Goal: Information Seeking & Learning: Compare options

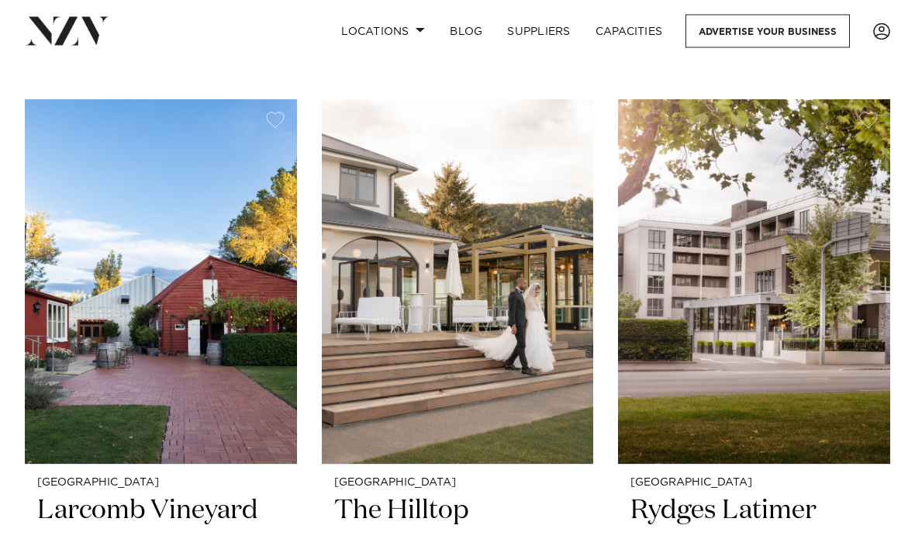
scroll to position [624, 0]
click at [533, 356] on img at bounding box center [458, 281] width 272 height 364
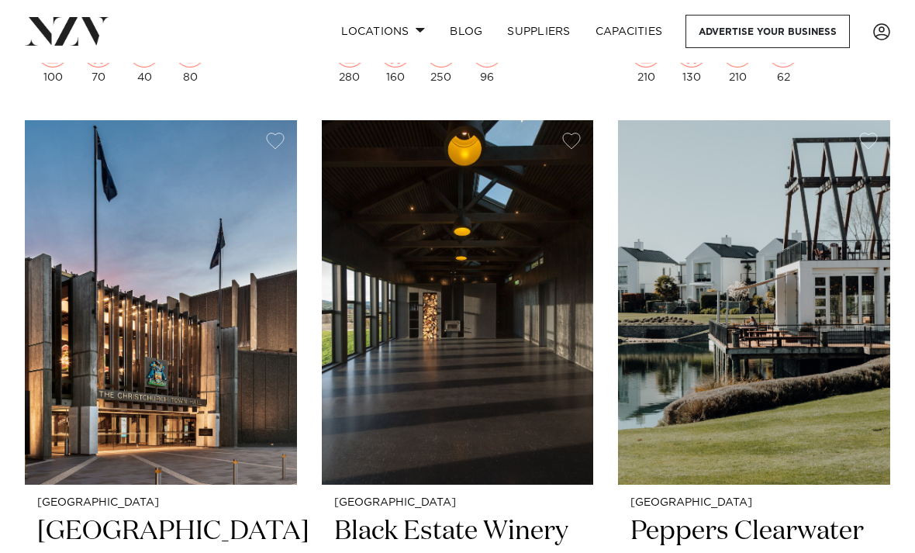
scroll to position [2029, 0]
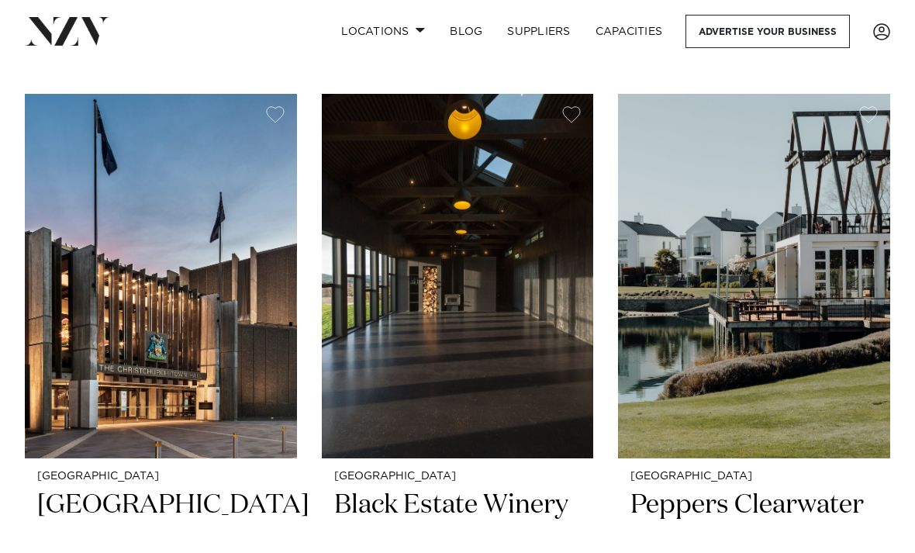
click at [488, 346] on img at bounding box center [458, 276] width 272 height 364
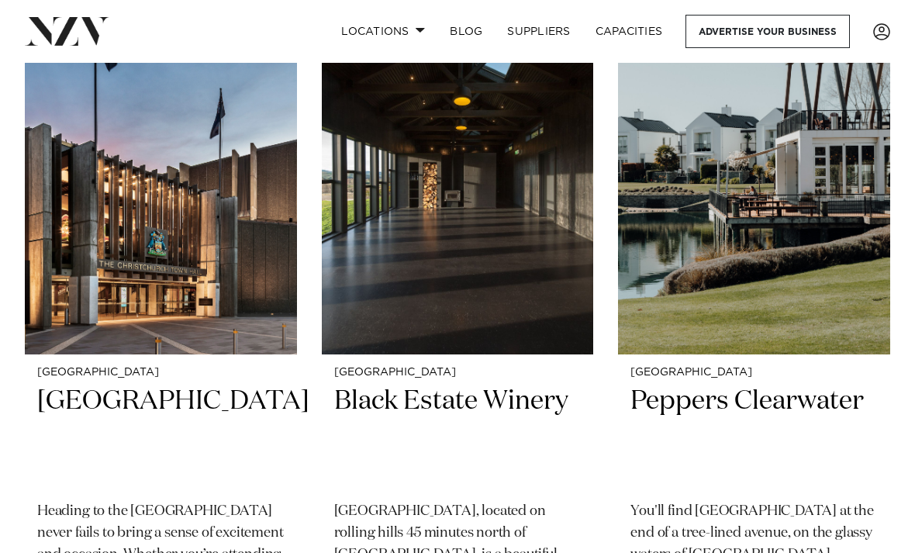
scroll to position [2133, 0]
click at [840, 249] on img at bounding box center [754, 173] width 272 height 364
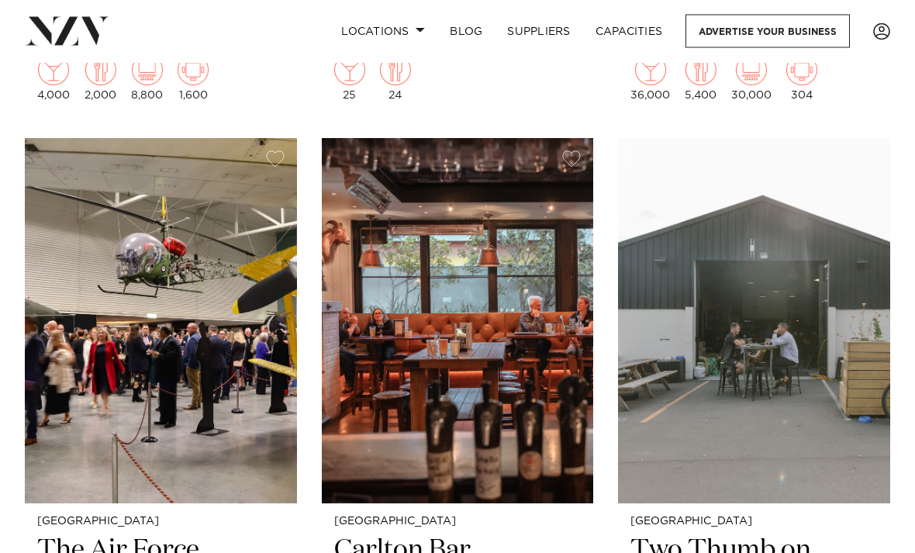
scroll to position [3384, 0]
click at [754, 246] on img at bounding box center [754, 320] width 272 height 364
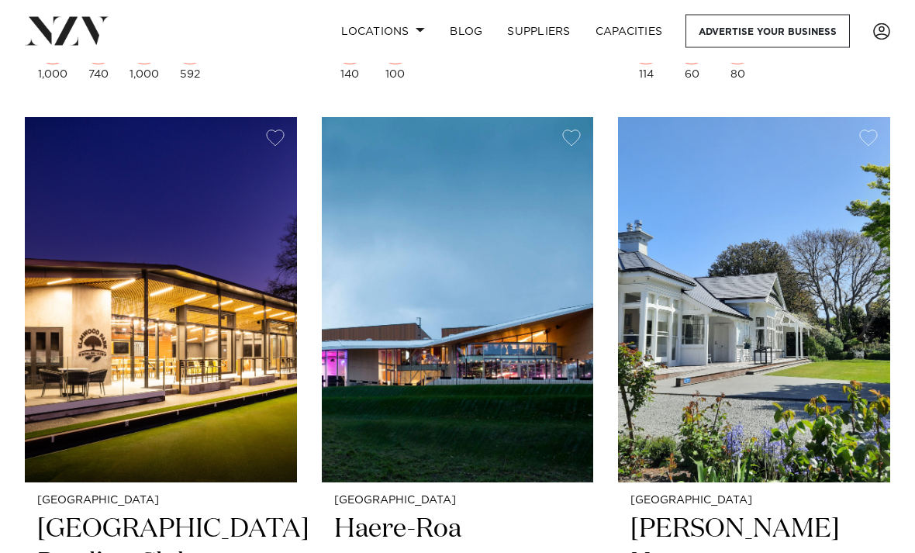
scroll to position [4106, 0]
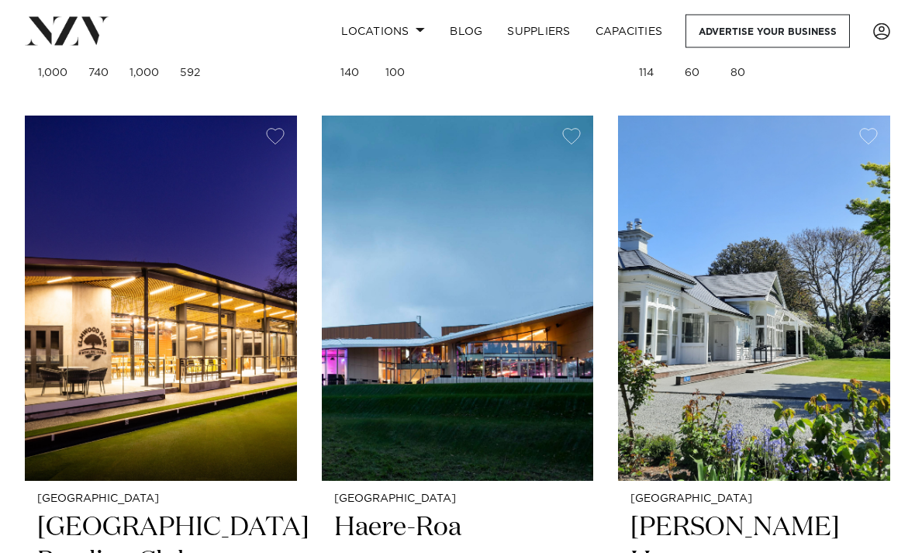
click at [528, 290] on img at bounding box center [458, 298] width 272 height 364
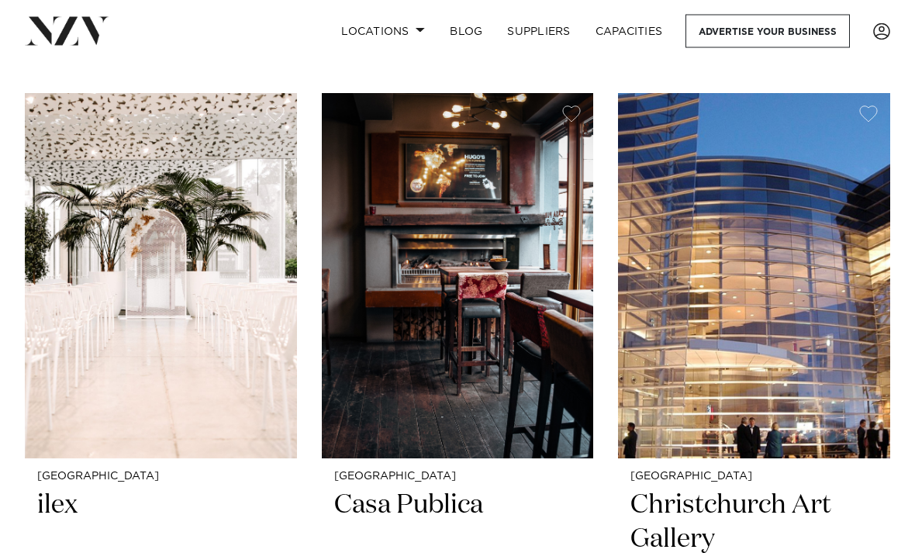
scroll to position [4829, 0]
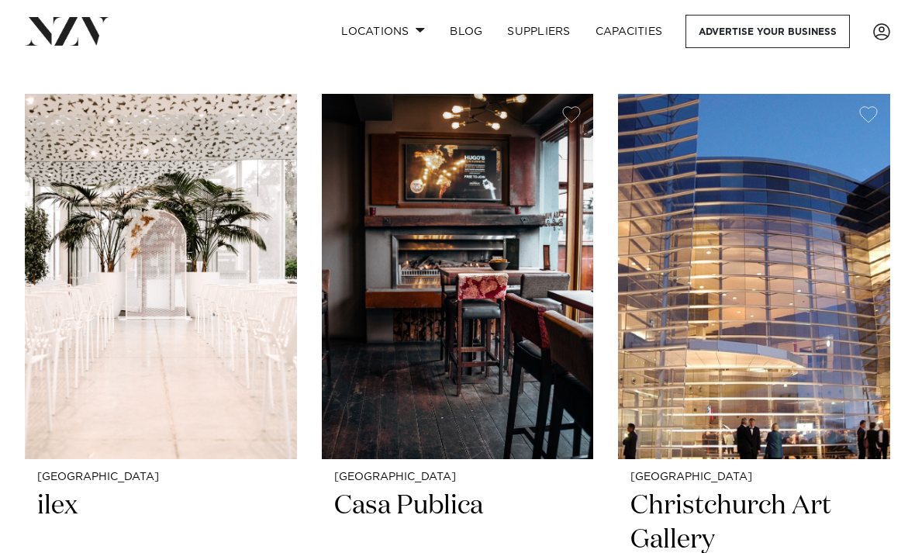
click at [237, 315] on img at bounding box center [161, 276] width 272 height 364
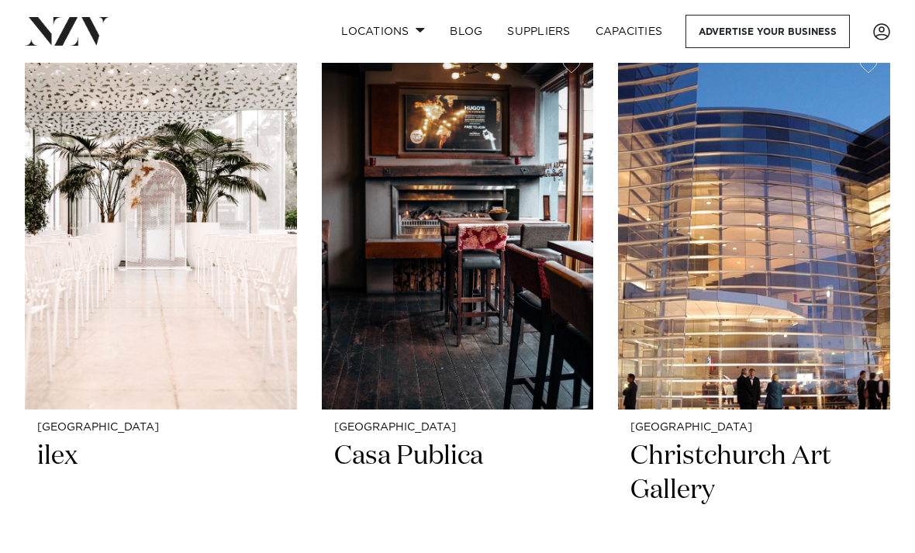
click at [526, 222] on img at bounding box center [458, 226] width 272 height 364
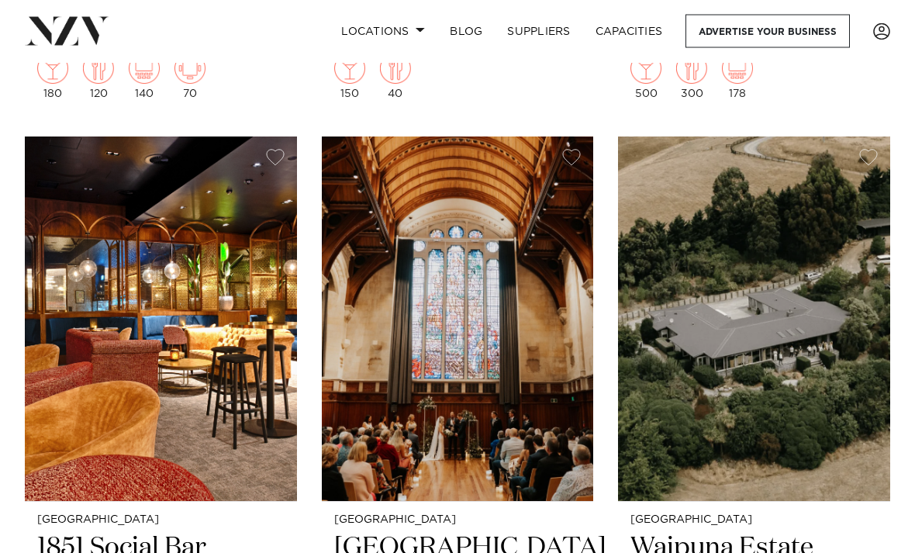
scroll to position [5486, 0]
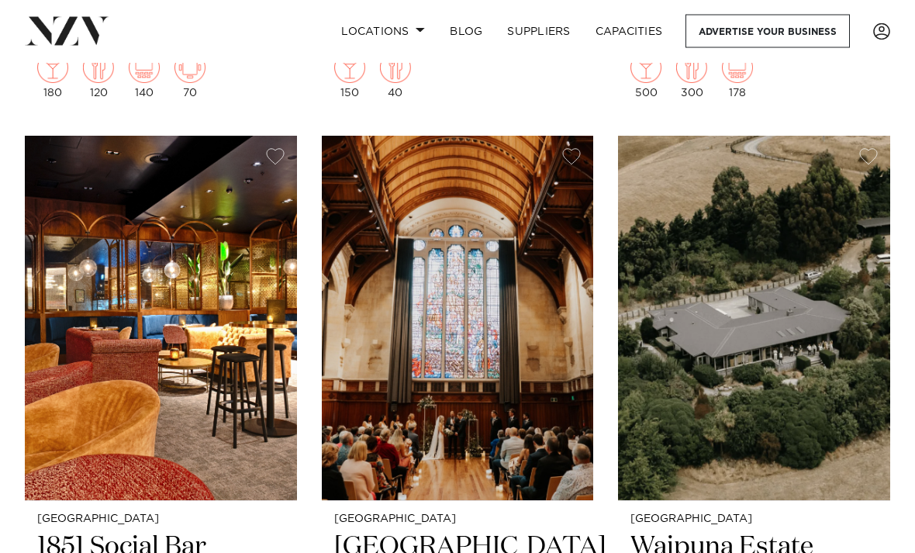
click at [737, 211] on img at bounding box center [754, 318] width 272 height 364
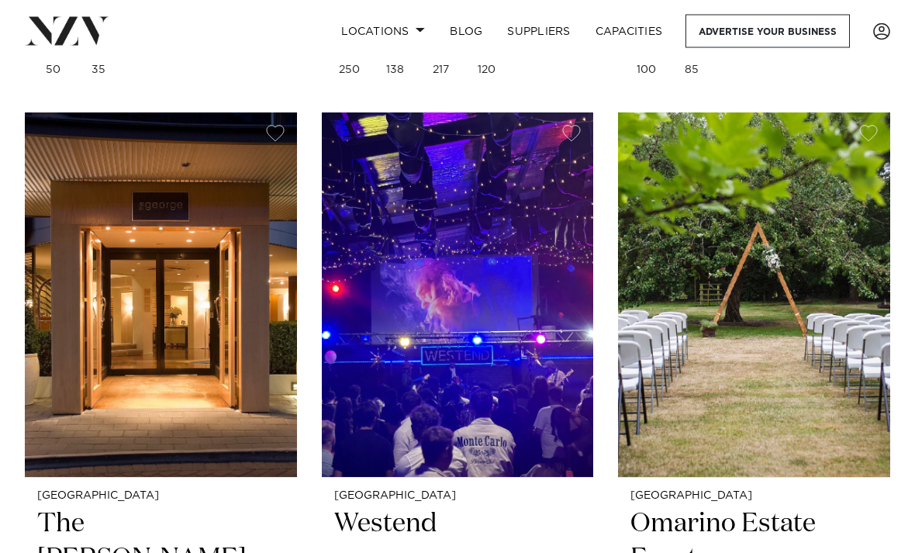
scroll to position [6210, 0]
click at [155, 343] on img at bounding box center [161, 294] width 272 height 364
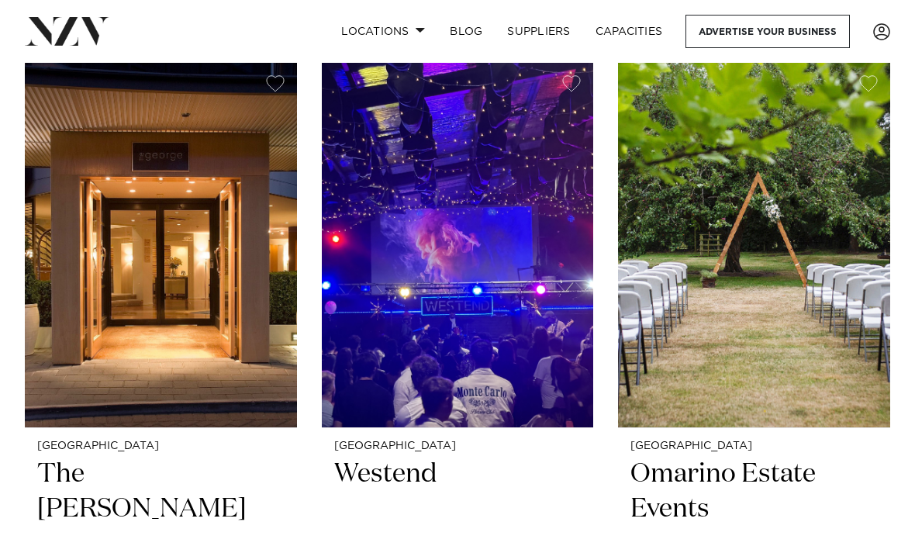
click at [822, 295] on img at bounding box center [754, 245] width 272 height 364
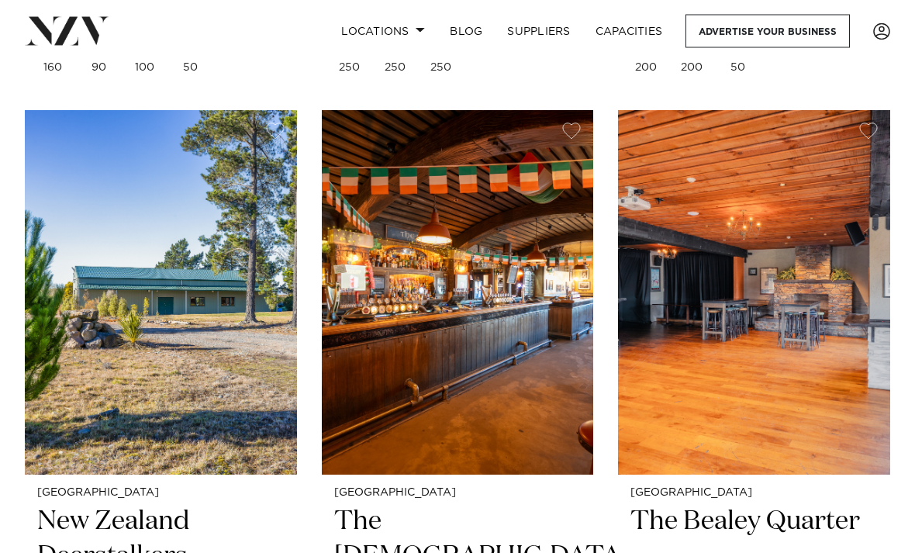
scroll to position [6912, 0]
click at [60, 326] on img at bounding box center [161, 292] width 272 height 364
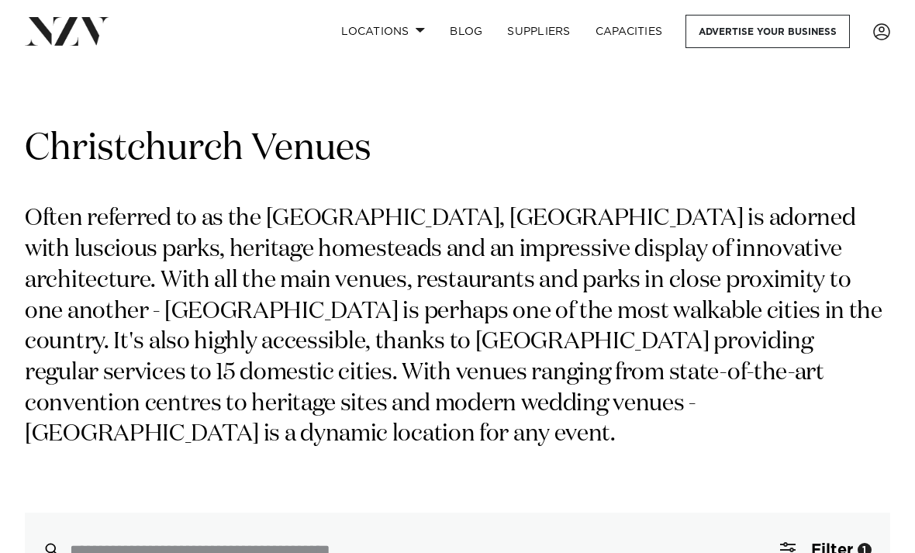
scroll to position [6962, 0]
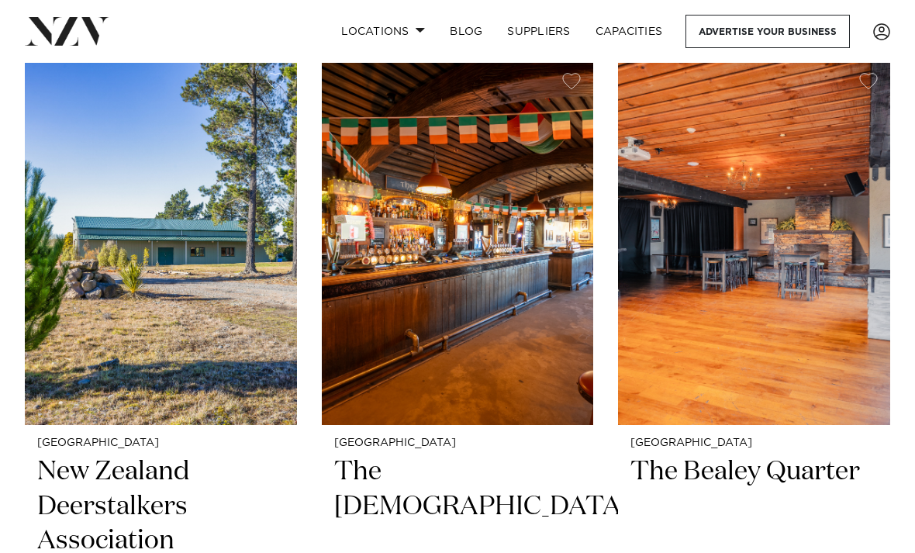
click at [557, 288] on img at bounding box center [458, 242] width 272 height 364
click at [800, 248] on img at bounding box center [754, 242] width 272 height 364
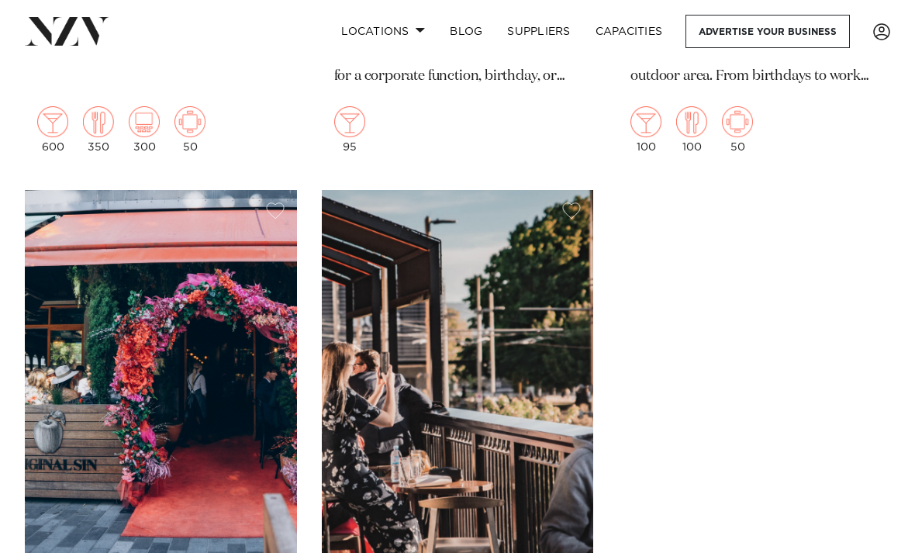
scroll to position [8304, 0]
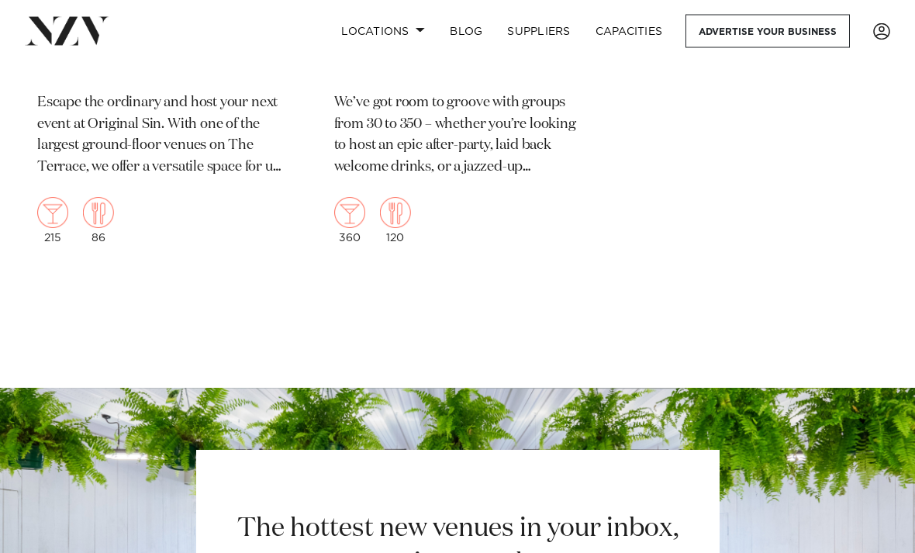
click at [382, 42] on link "Locations" at bounding box center [383, 31] width 109 height 33
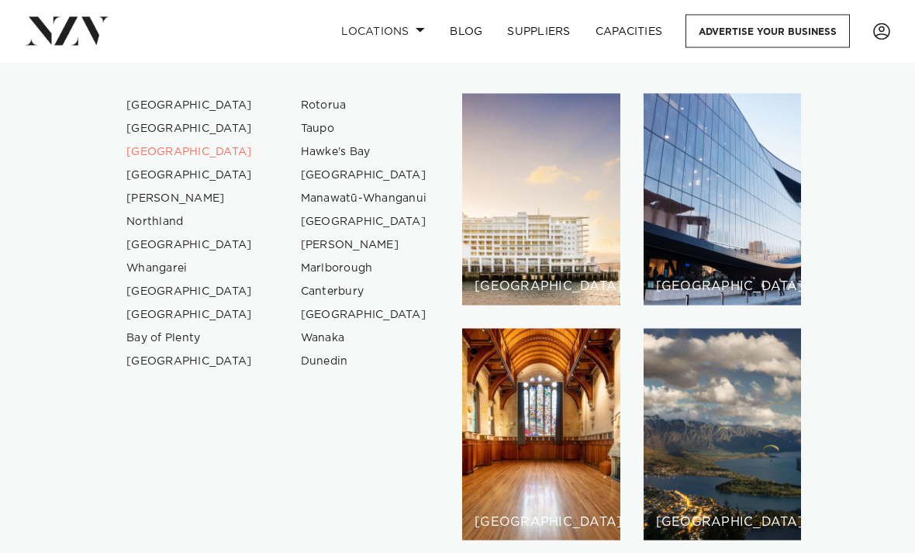
scroll to position [8859, 0]
click at [595, 371] on div "[GEOGRAPHIC_DATA]" at bounding box center [541, 435] width 158 height 212
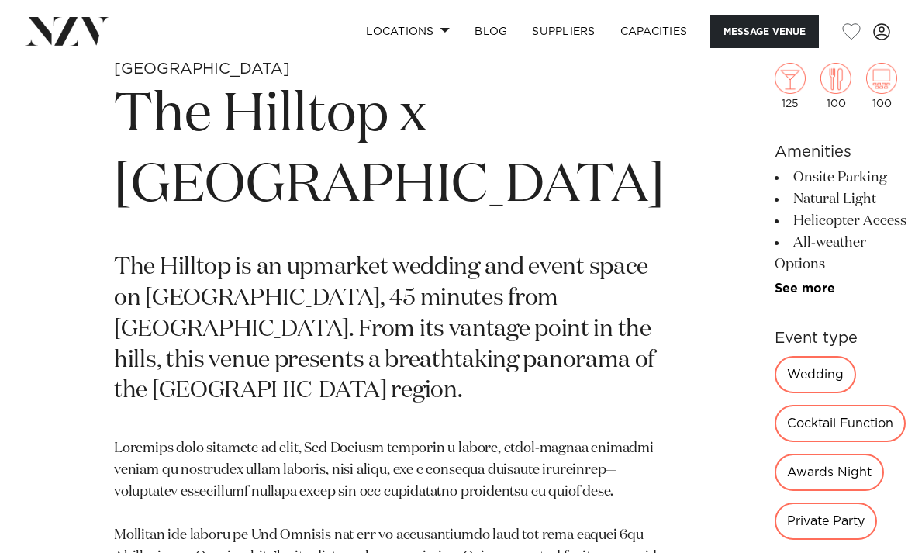
scroll to position [494, 0]
click at [774, 552] on link "See more" at bounding box center [834, 558] width 121 height 12
click at [774, 502] on div "Private Party" at bounding box center [825, 520] width 102 height 37
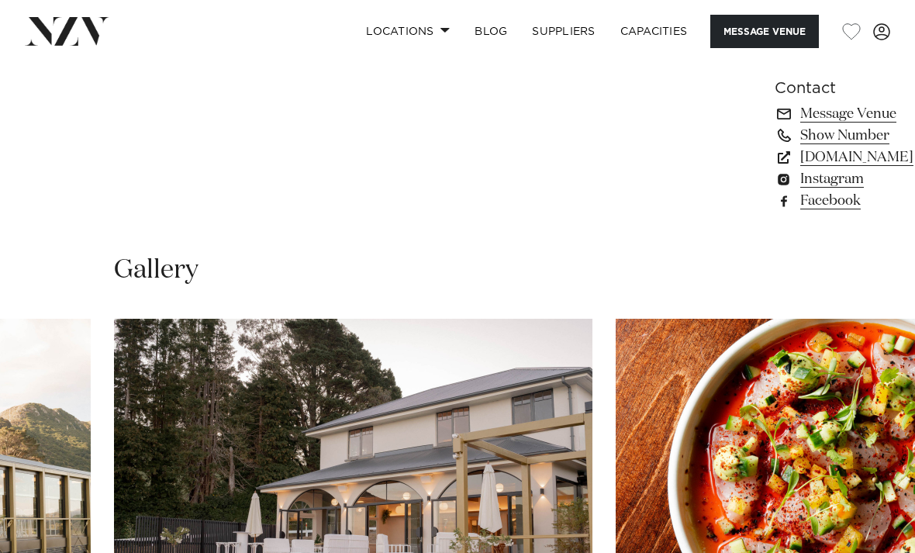
scroll to position [1575, 0]
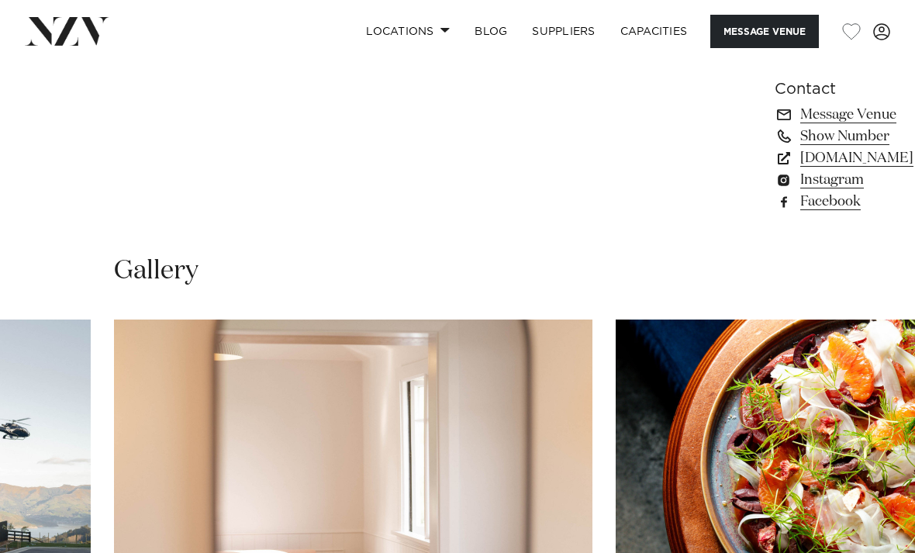
click at [843, 26] on button "button" at bounding box center [851, 31] width 19 height 17
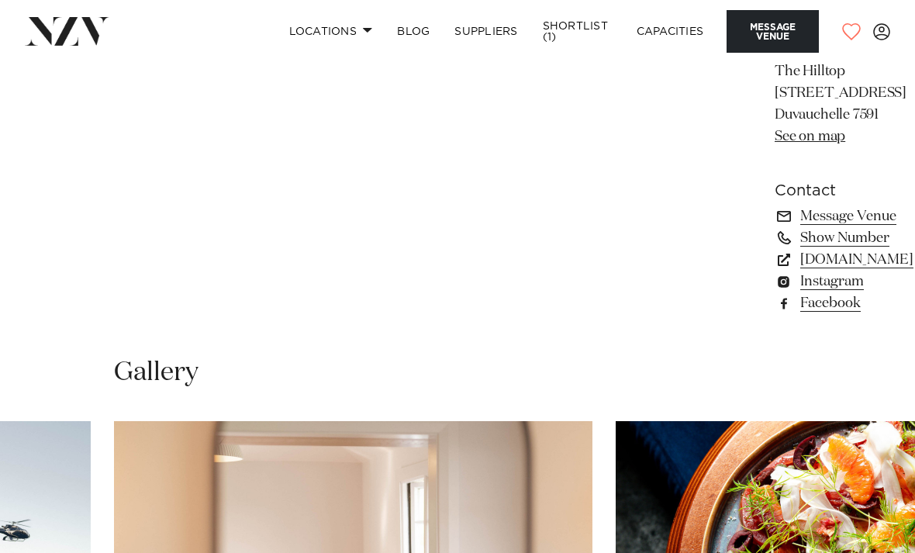
scroll to position [1467, 0]
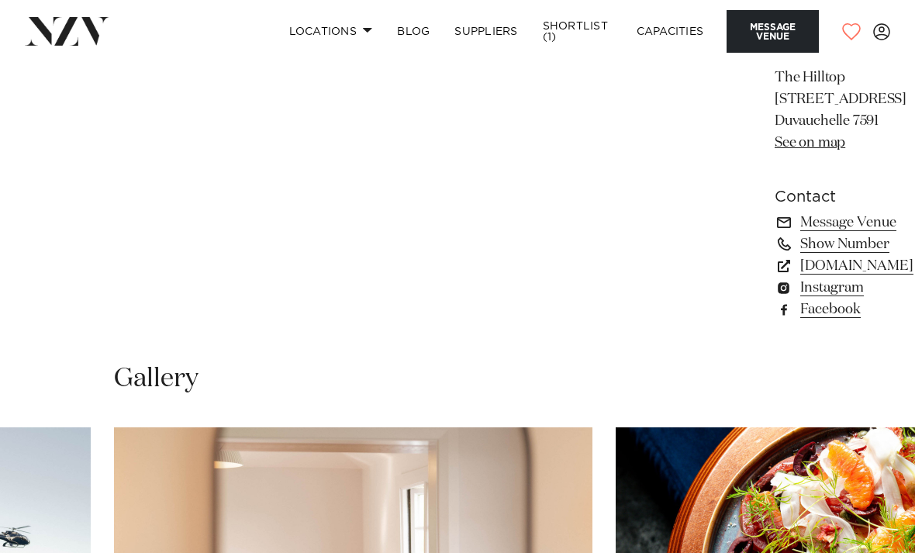
click at [846, 31] on button "button" at bounding box center [851, 31] width 19 height 17
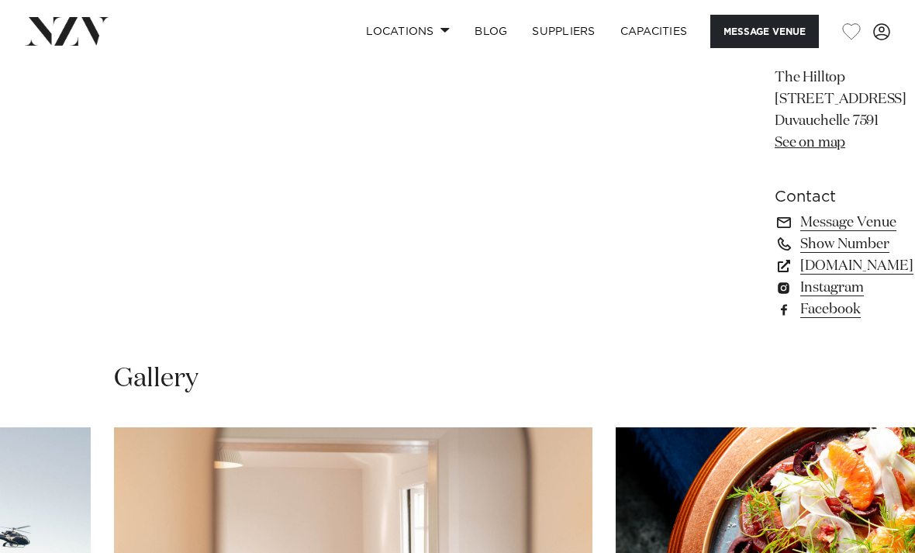
click at [846, 32] on button "button" at bounding box center [851, 31] width 19 height 17
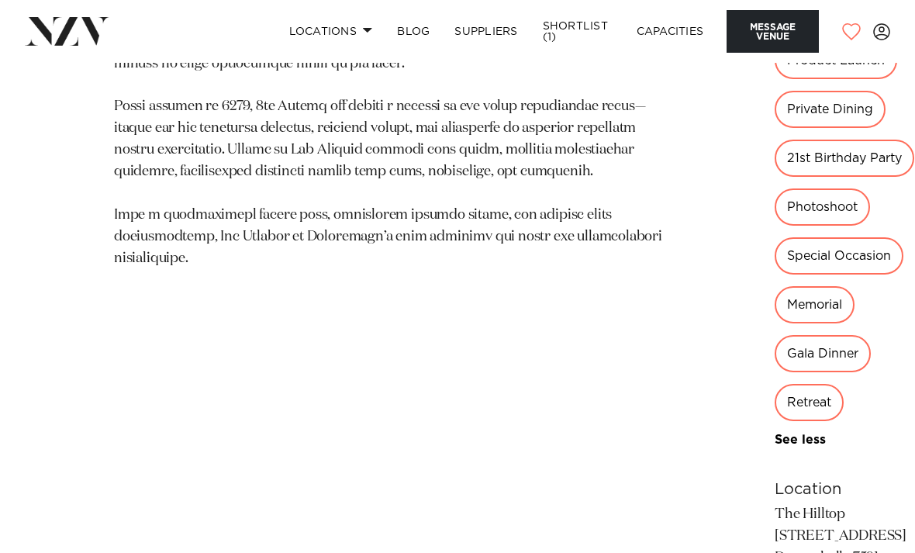
scroll to position [1015, 0]
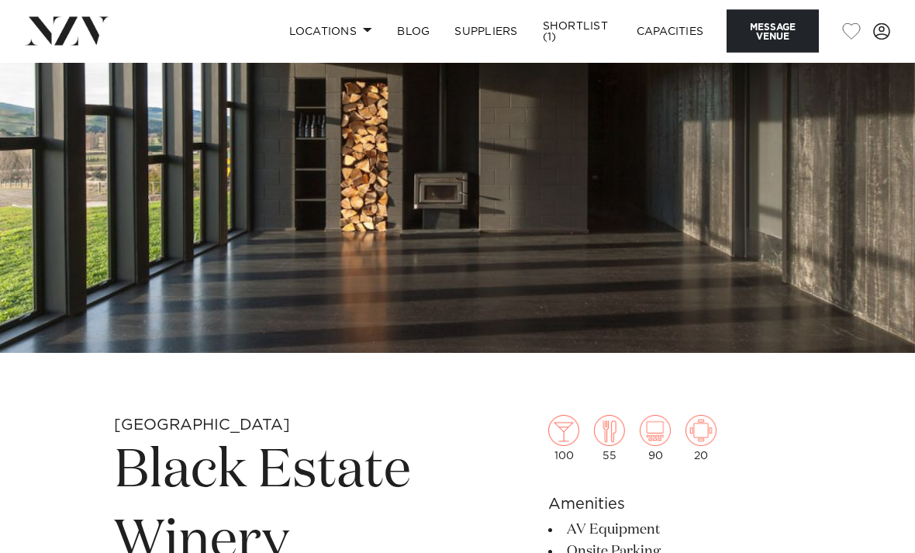
click at [850, 33] on button "button" at bounding box center [851, 31] width 19 height 17
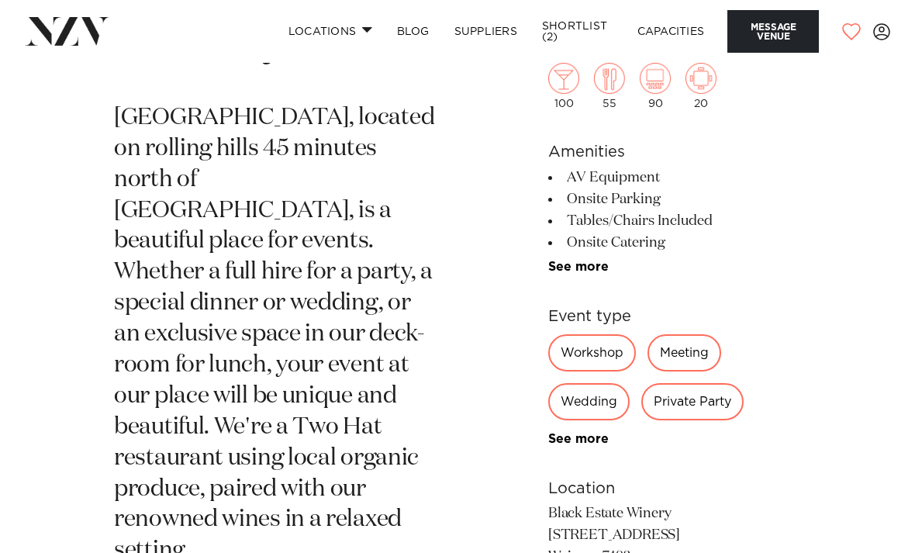
click at [598, 435] on link "See more" at bounding box center [608, 439] width 121 height 12
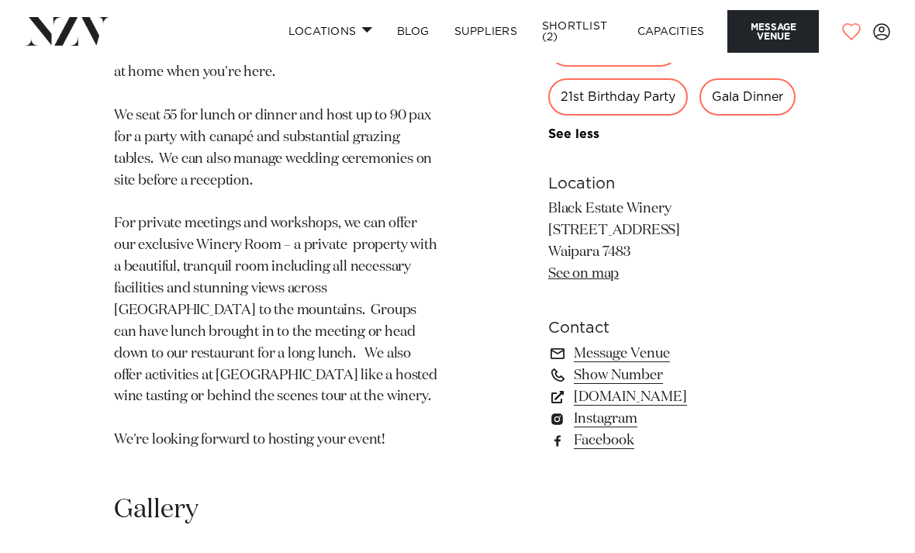
scroll to position [1210, 0]
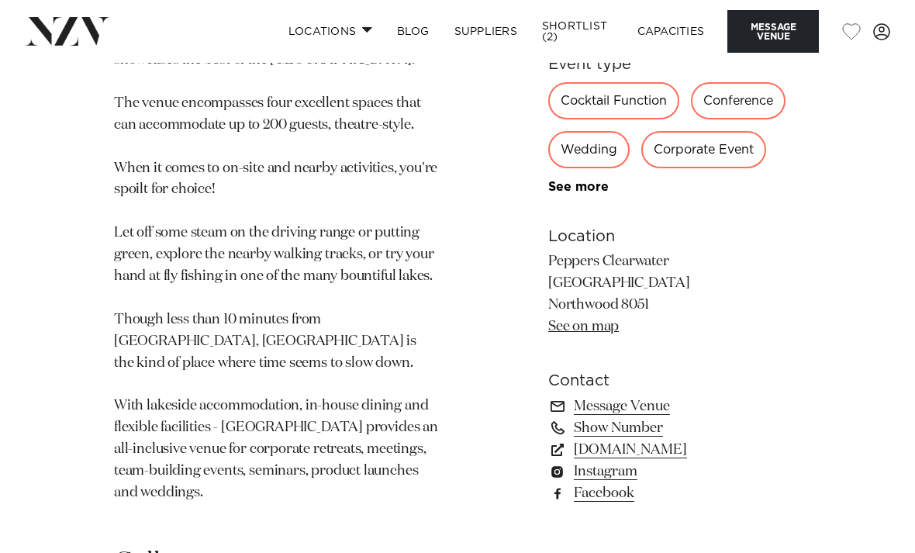
scroll to position [901, 0]
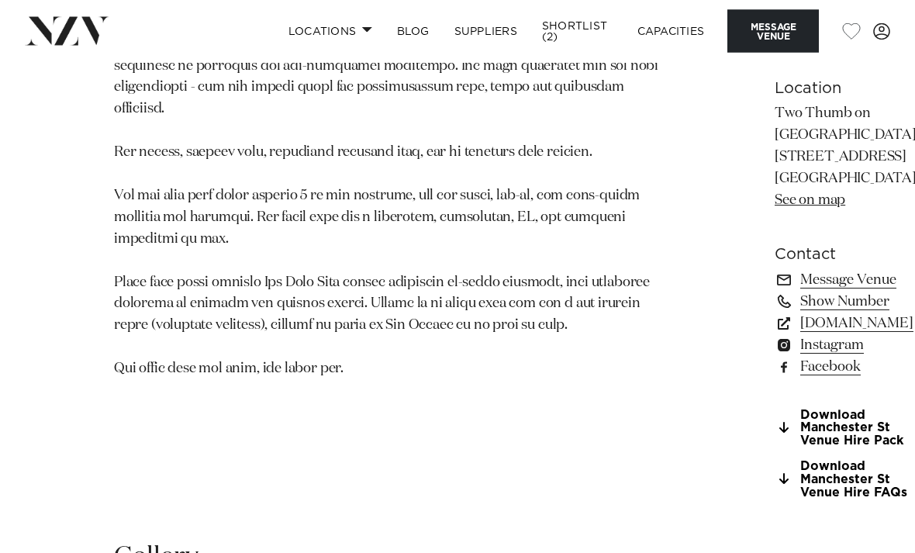
scroll to position [909, 0]
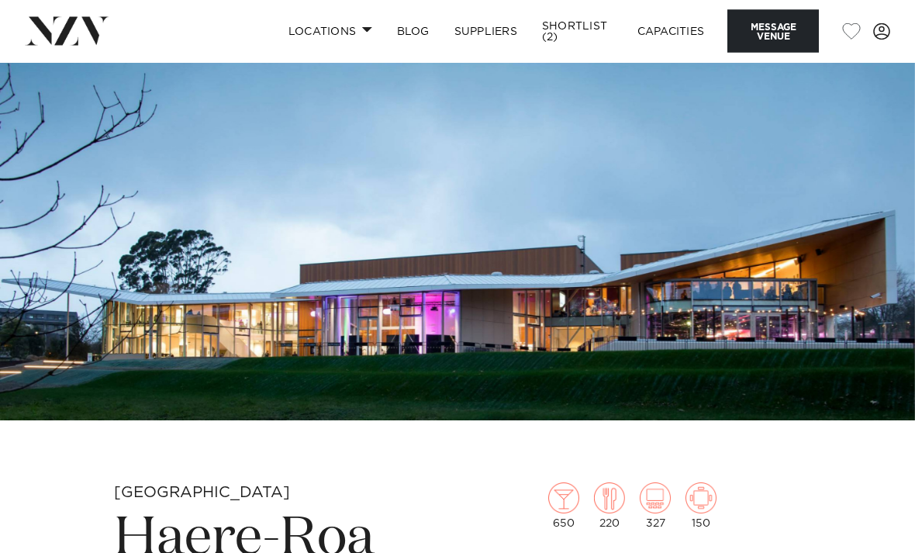
scroll to position [71, 0]
click at [823, 175] on img at bounding box center [457, 205] width 915 height 429
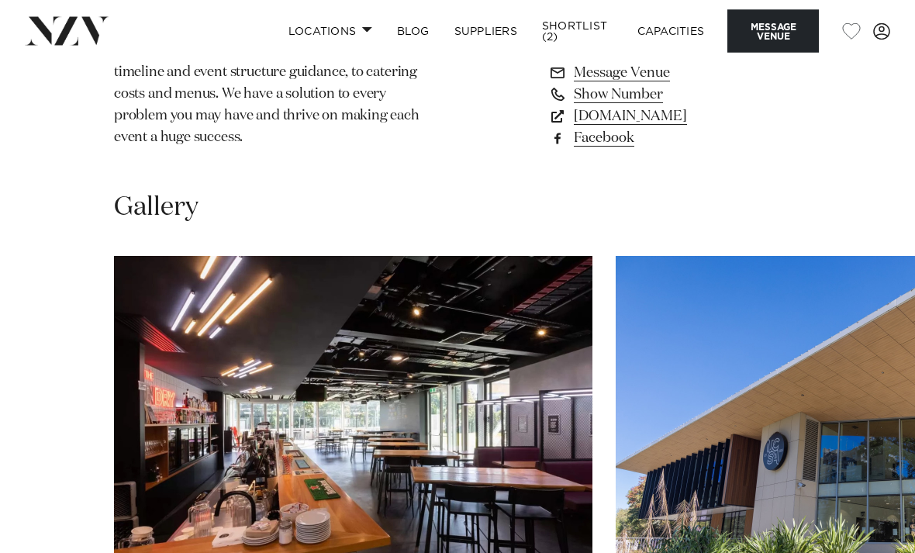
scroll to position [1391, 0]
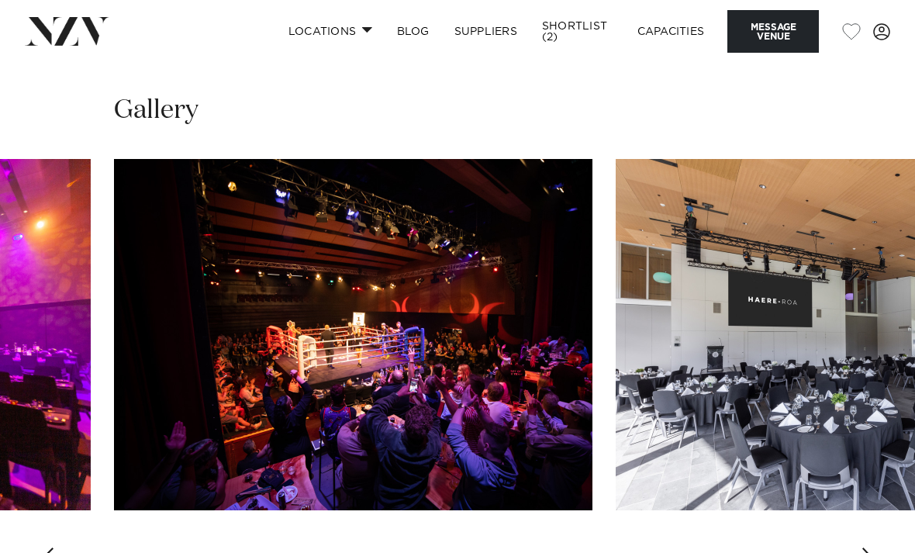
click at [743, 210] on img "7 / 16" at bounding box center [854, 334] width 478 height 351
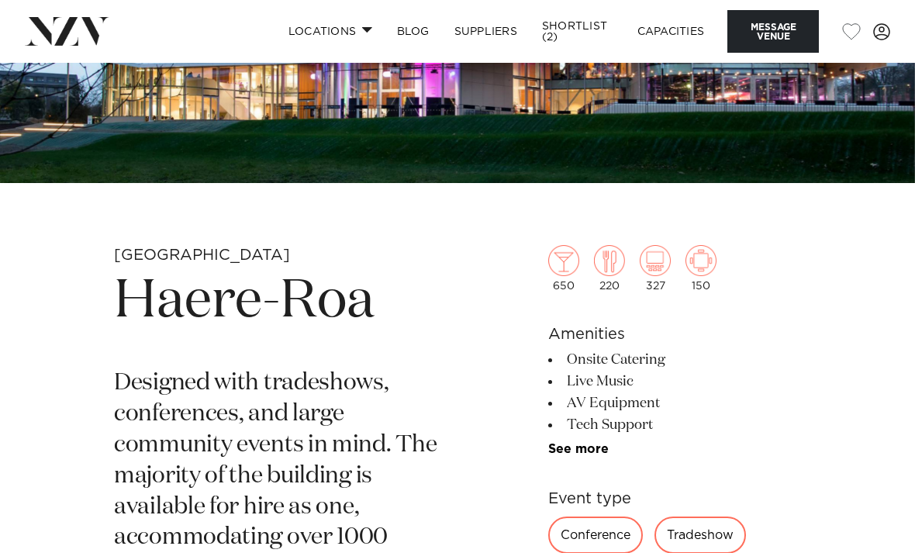
scroll to position [226, 0]
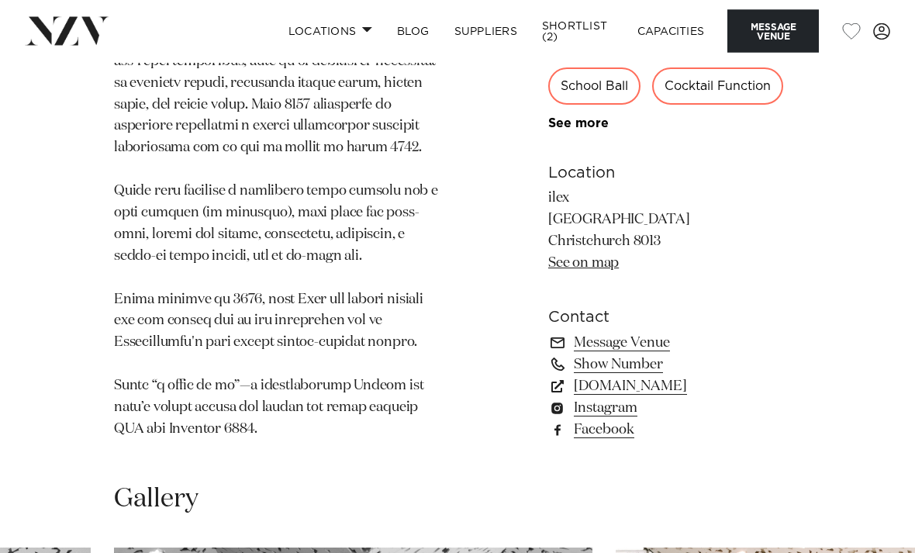
scroll to position [1139, 0]
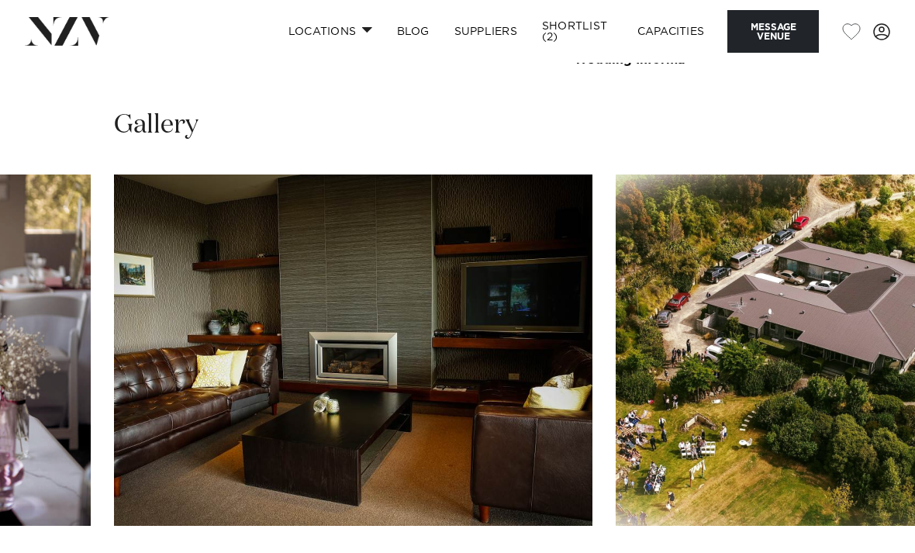
scroll to position [1343, 0]
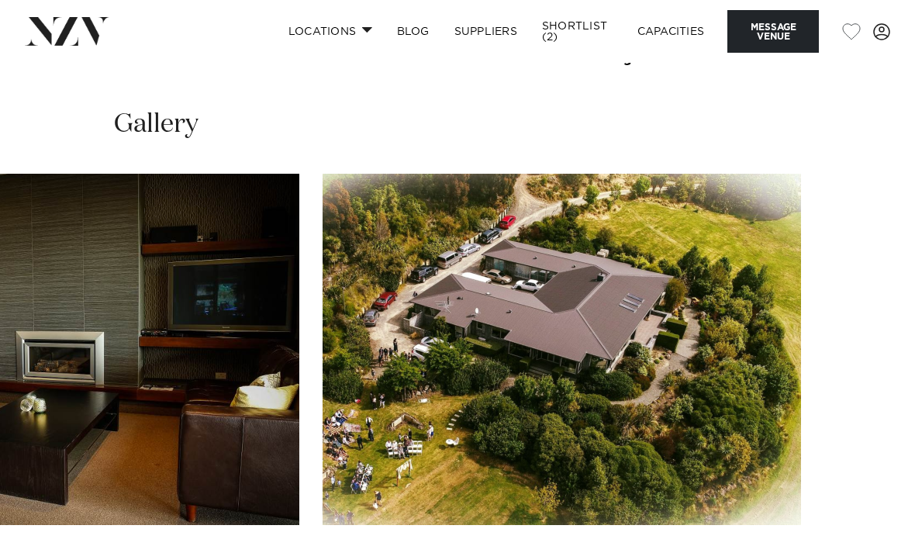
click at [848, 24] on button "button" at bounding box center [851, 31] width 19 height 17
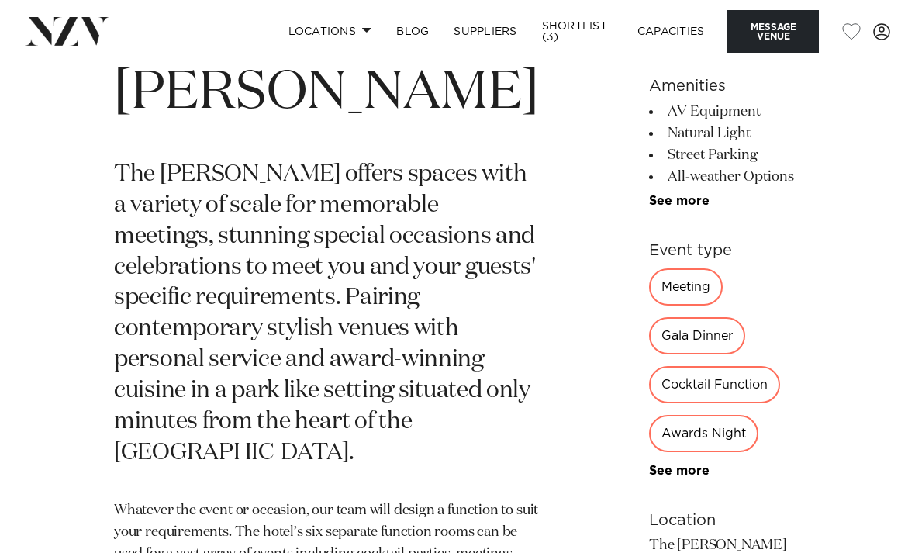
scroll to position [464, 0]
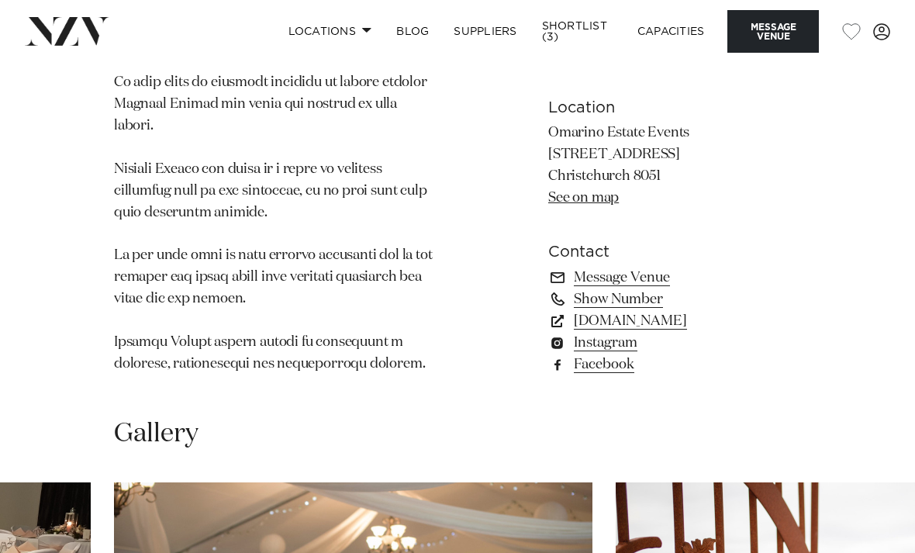
scroll to position [1412, 0]
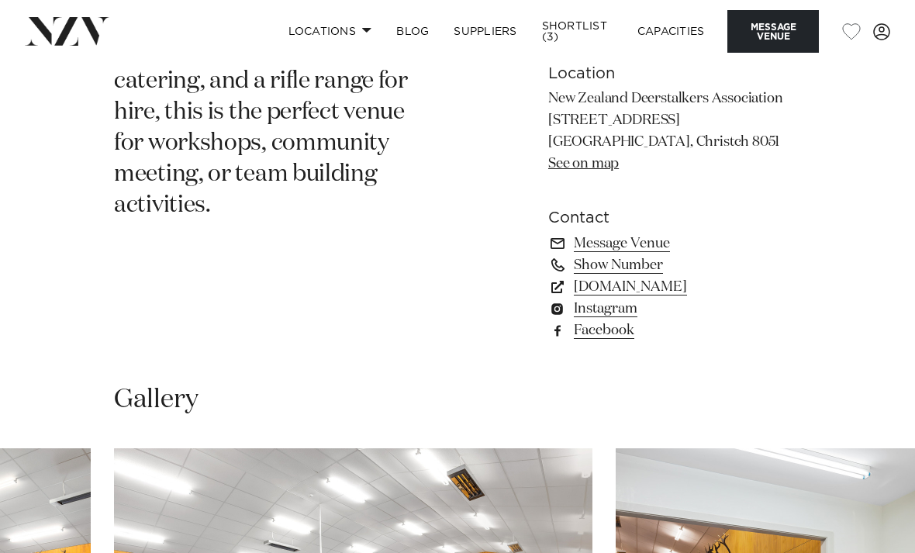
scroll to position [902, 0]
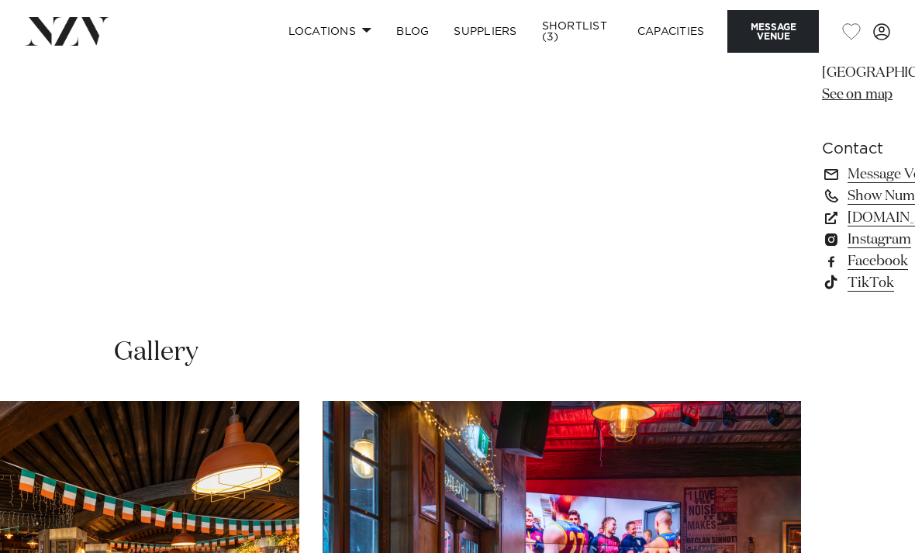
scroll to position [1054, 0]
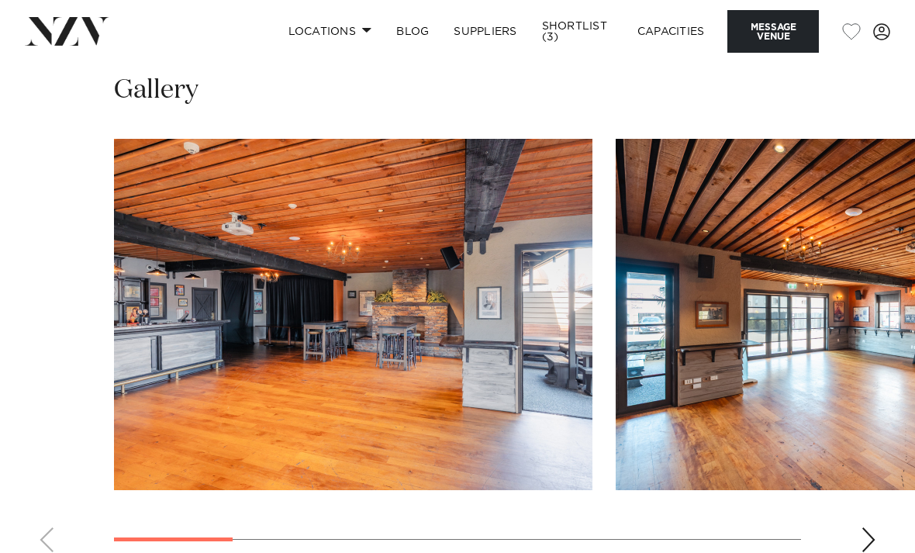
scroll to position [1319, 0]
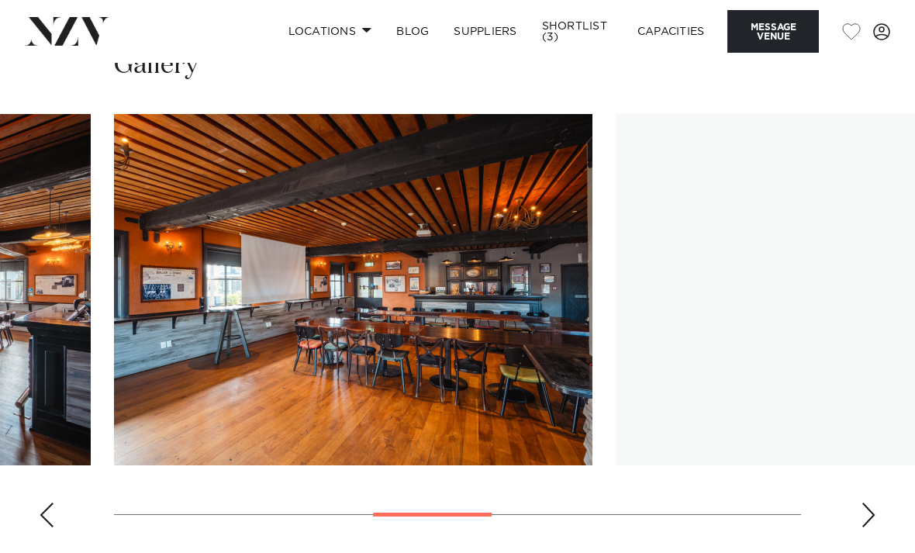
click at [860, 28] on button "button" at bounding box center [851, 31] width 19 height 17
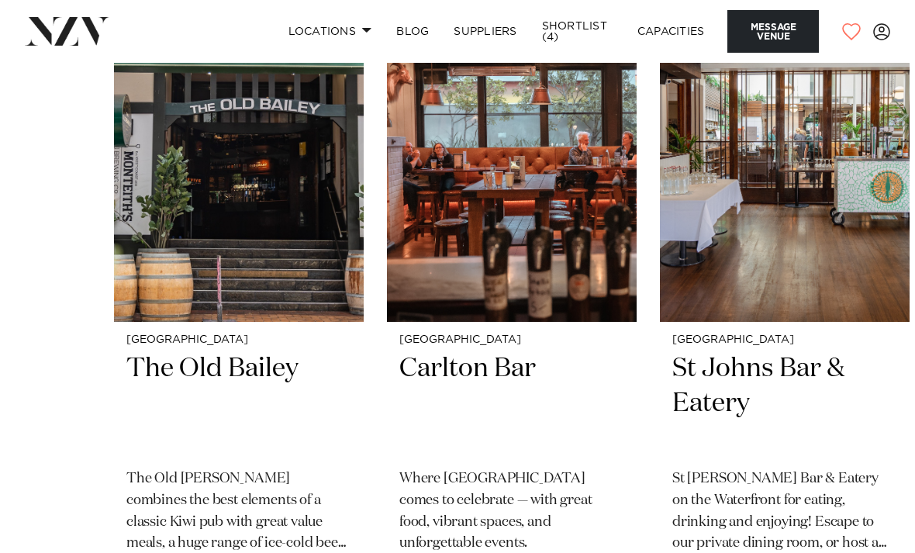
scroll to position [2001, 0]
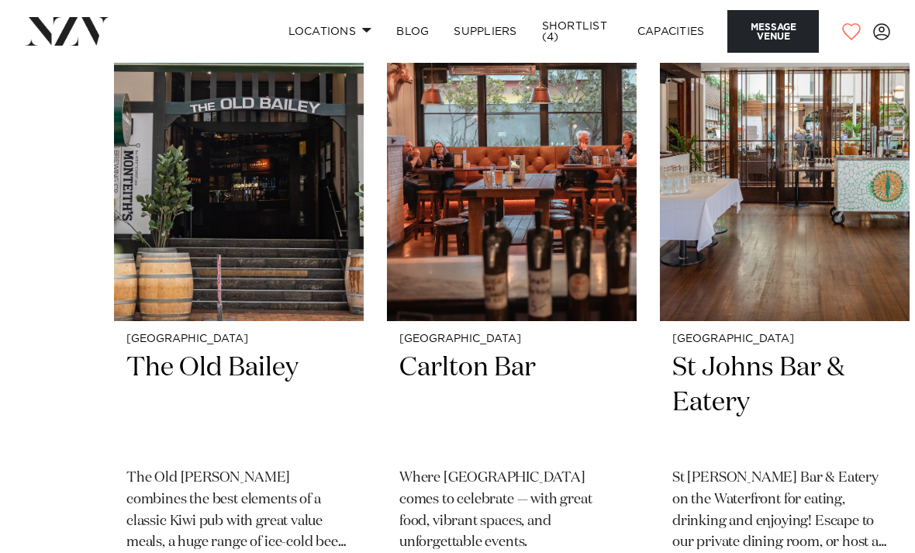
click at [152, 205] on img "1 / 16" at bounding box center [239, 153] width 250 height 335
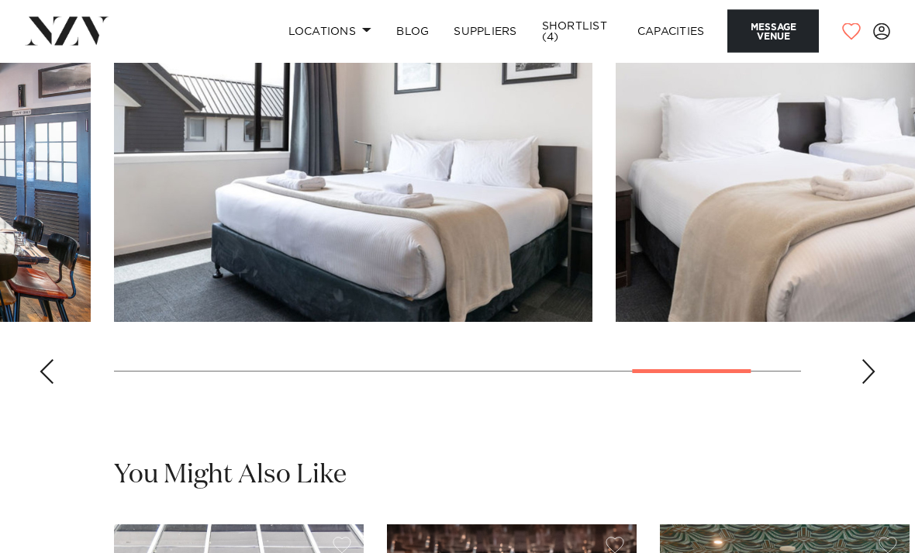
scroll to position [1306, 0]
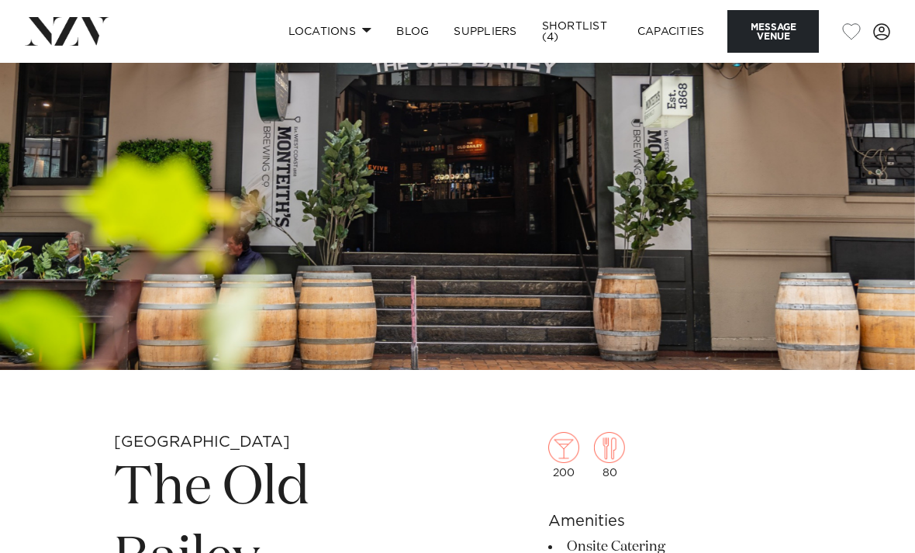
scroll to position [143, 0]
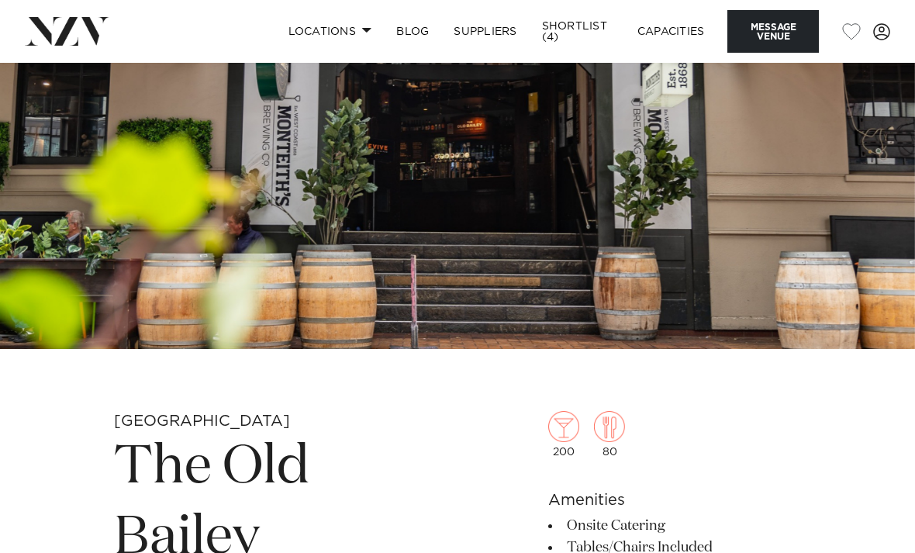
click at [850, 205] on img at bounding box center [457, 134] width 915 height 429
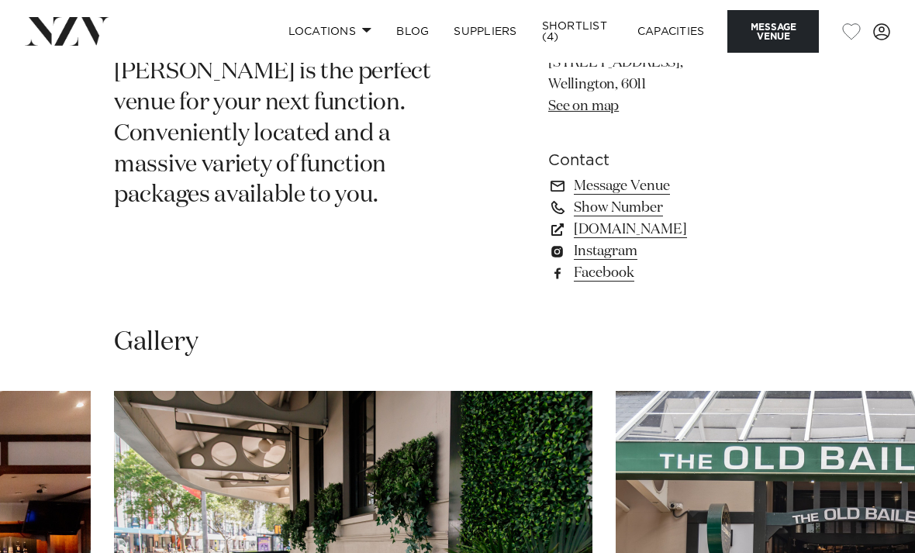
scroll to position [850, 0]
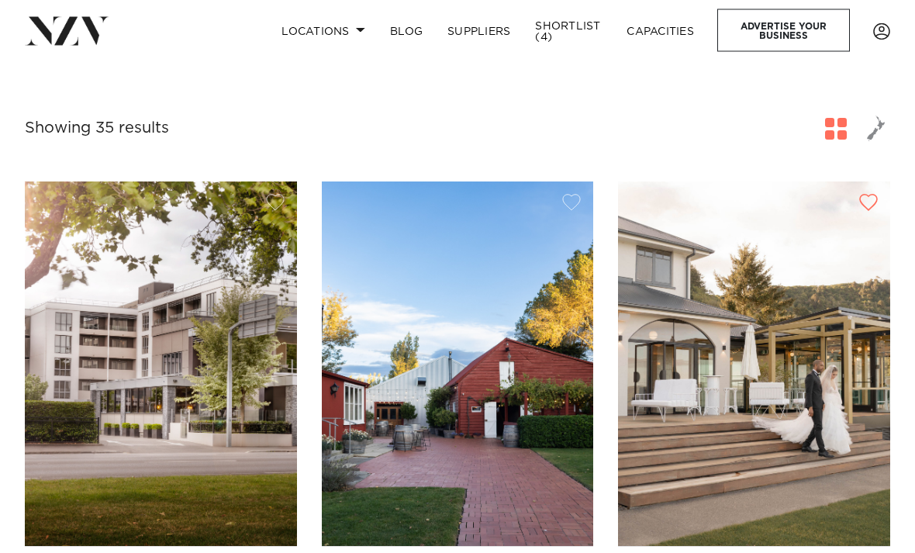
scroll to position [571, 0]
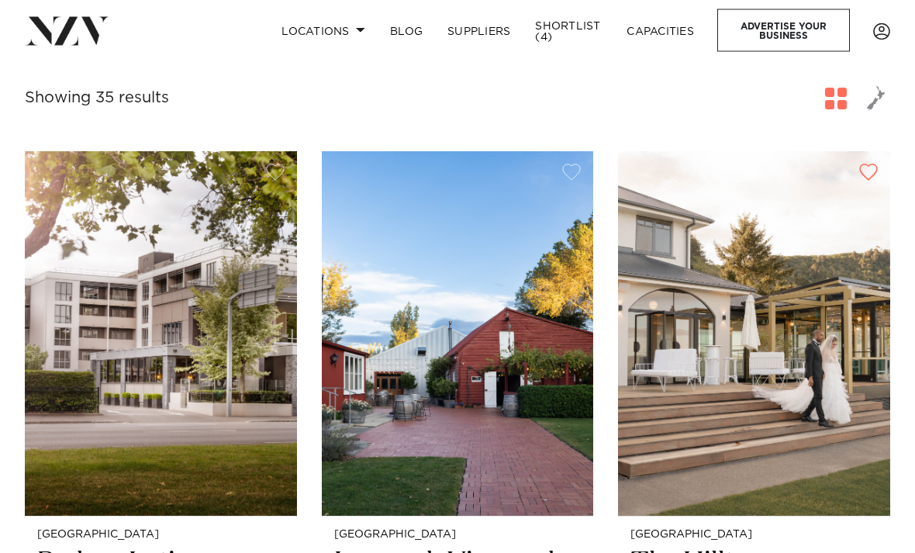
click at [565, 369] on img at bounding box center [458, 334] width 272 height 364
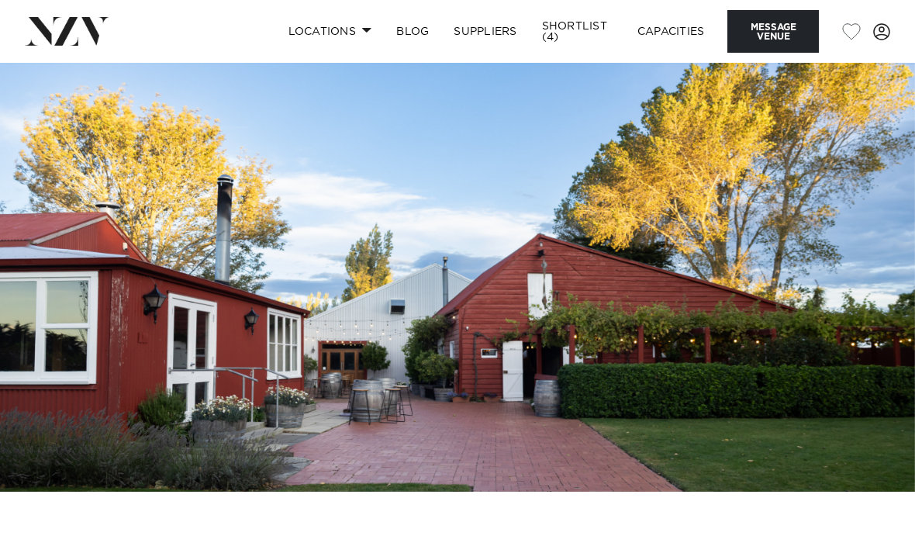
click at [844, 30] on button "button" at bounding box center [851, 31] width 19 height 17
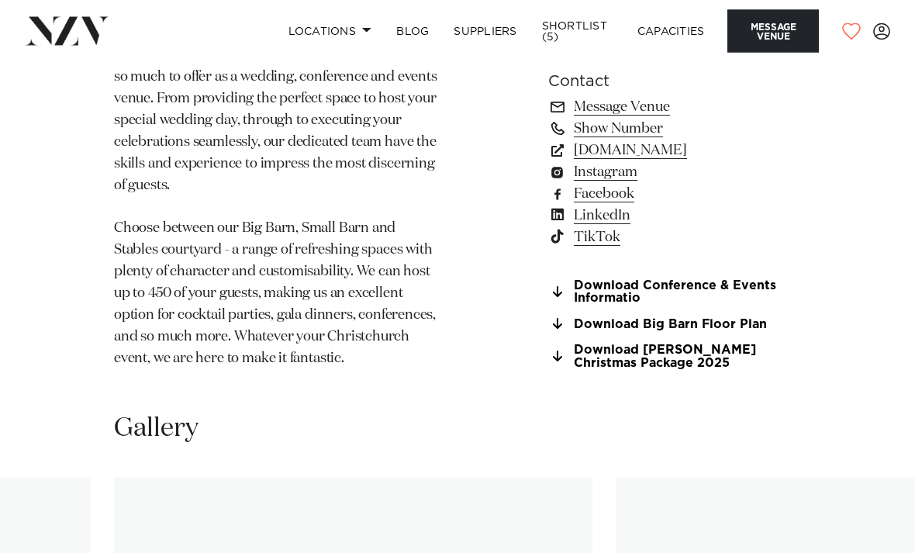
scroll to position [1135, 0]
click at [571, 36] on link "Shortlist (5)" at bounding box center [576, 31] width 95 height 44
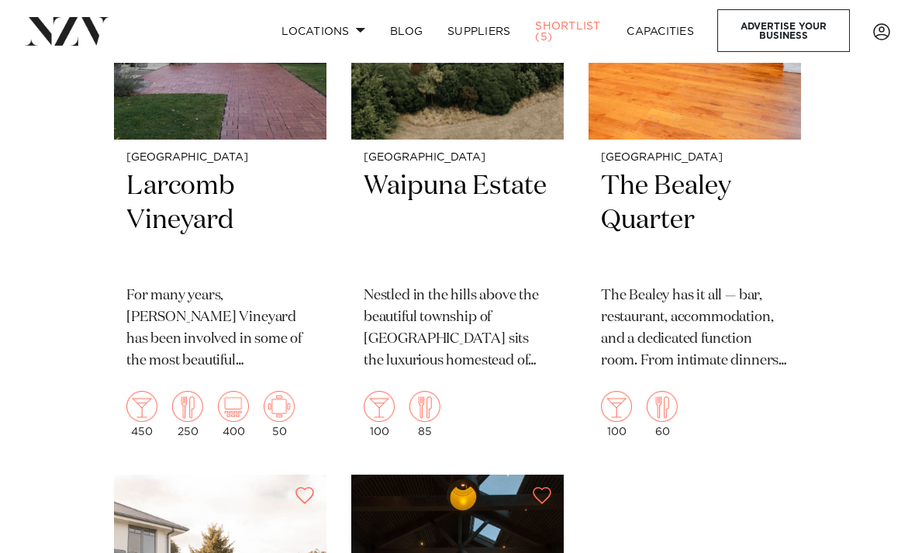
scroll to position [414, 0]
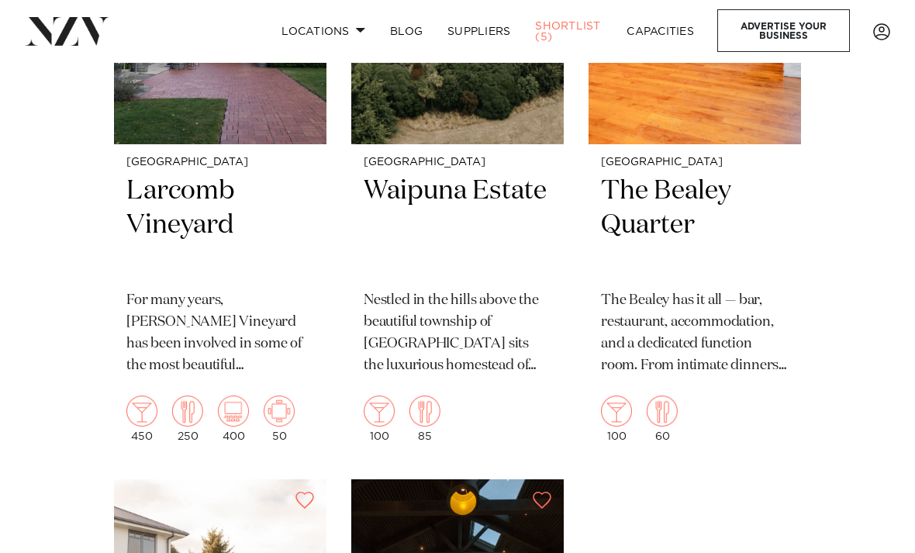
click at [289, 122] on img at bounding box center [220, 1] width 212 height 285
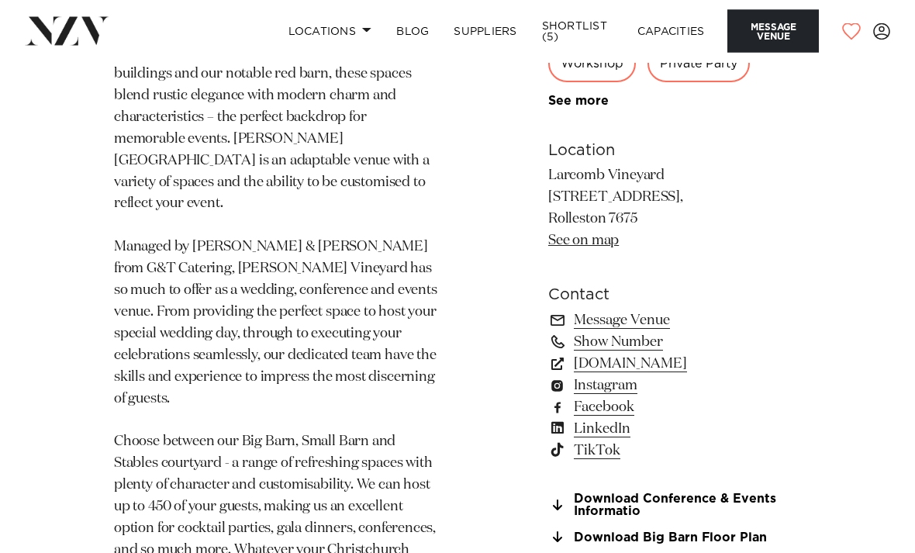
scroll to position [980, 0]
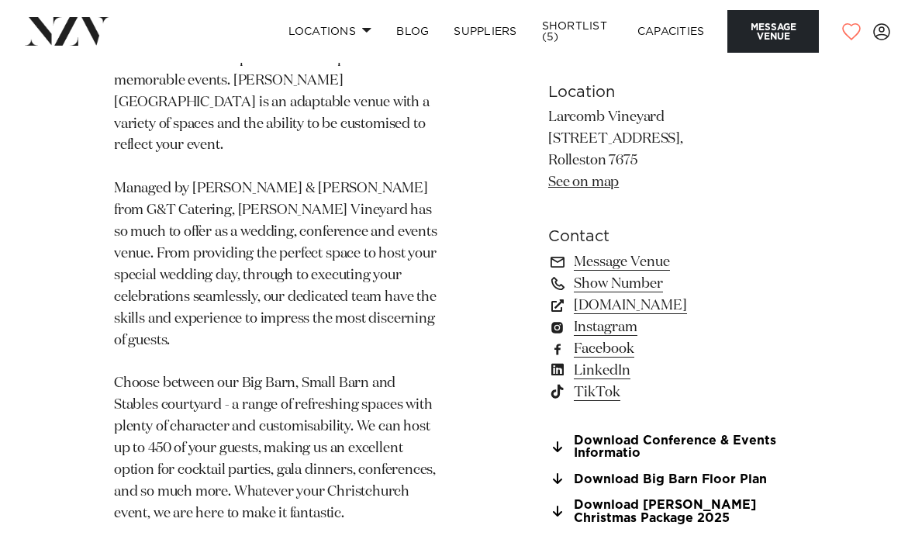
click at [620, 316] on link "Instagram" at bounding box center [674, 327] width 253 height 22
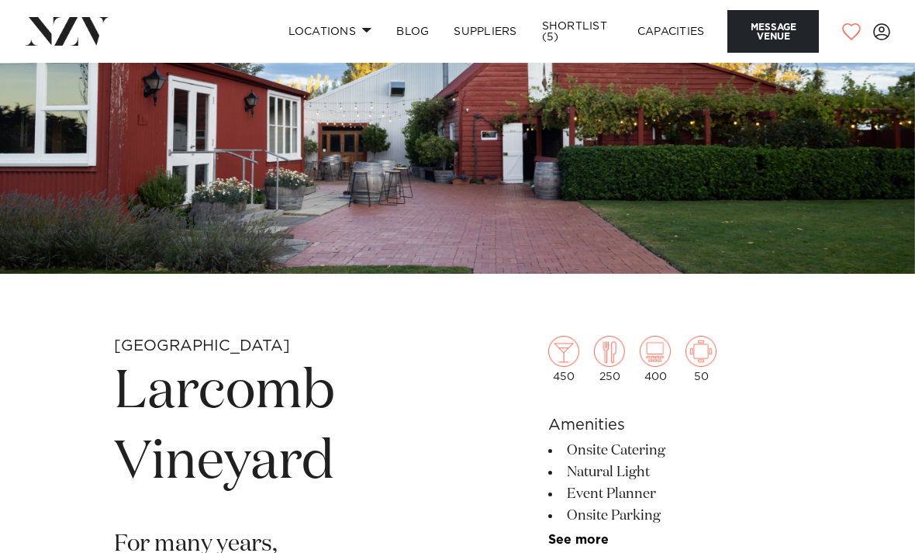
scroll to position [208, 0]
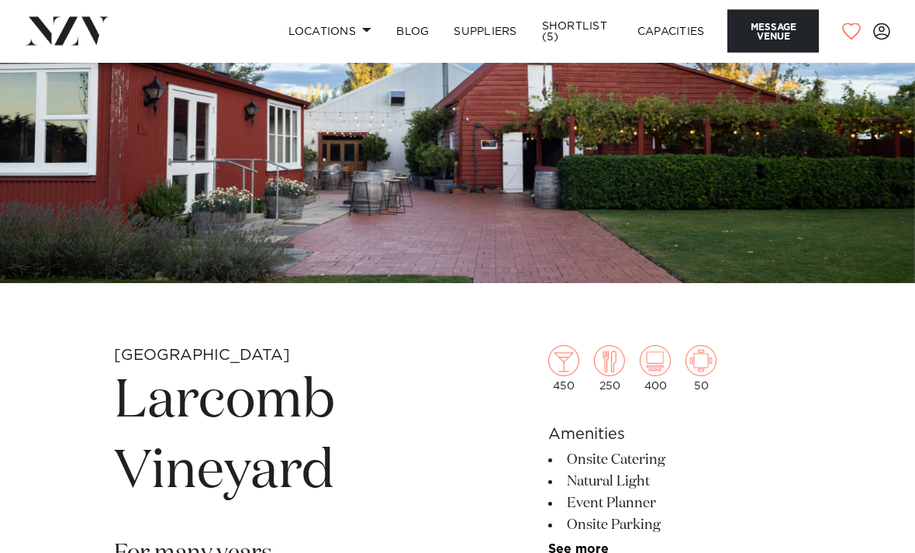
click at [584, 31] on link "Shortlist (5)" at bounding box center [576, 31] width 95 height 44
